Goal: Find specific page/section: Find specific page/section

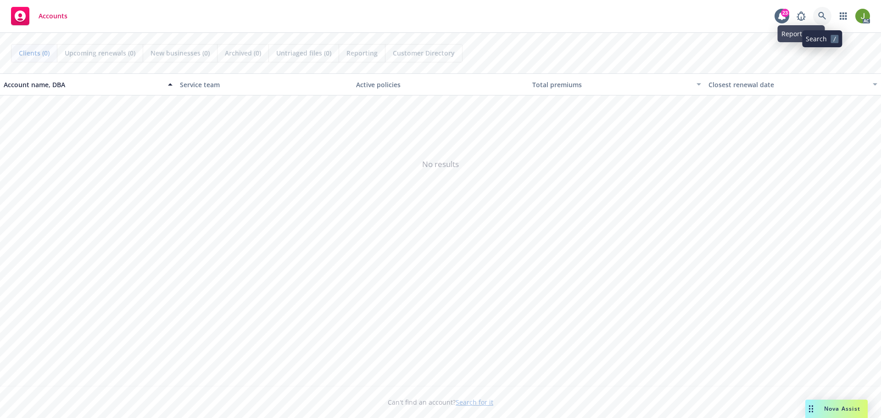
click at [815, 19] on link at bounding box center [822, 16] width 18 height 18
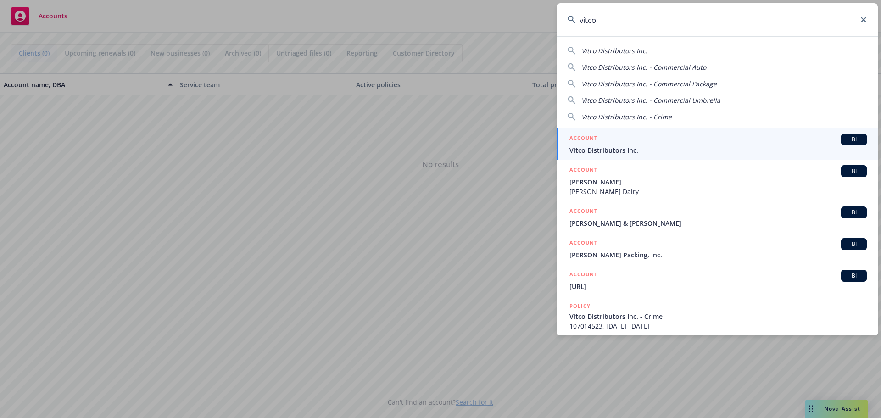
type input "vitco"
click at [587, 149] on span "Vitco Distributors Inc." at bounding box center [717, 150] width 297 height 10
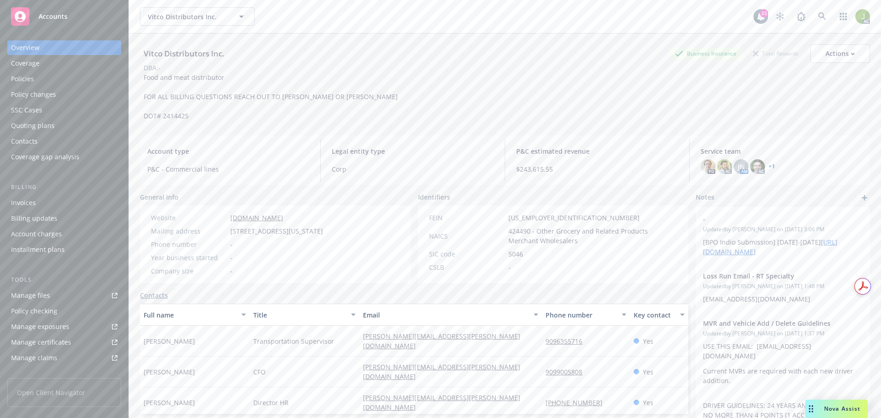
click at [61, 203] on div "Invoices" at bounding box center [64, 202] width 106 height 15
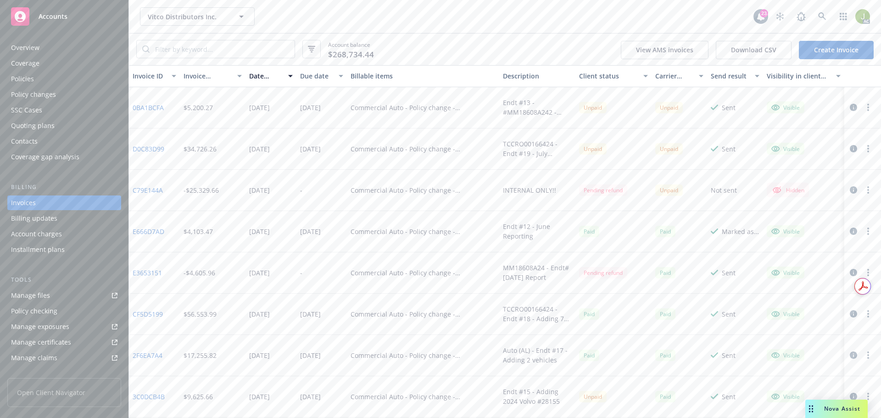
click at [850, 108] on icon "button" at bounding box center [853, 107] width 7 height 7
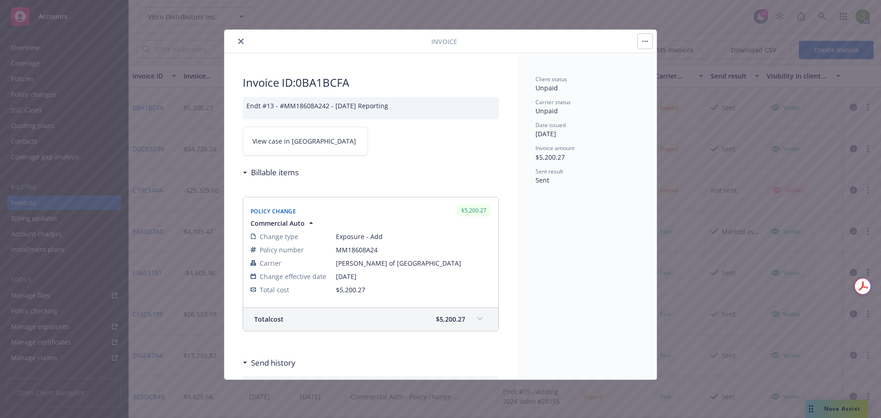
click at [289, 148] on link "View case in [GEOGRAPHIC_DATA]" at bounding box center [305, 141] width 125 height 29
